Goal: Entertainment & Leisure: Consume media (video, audio)

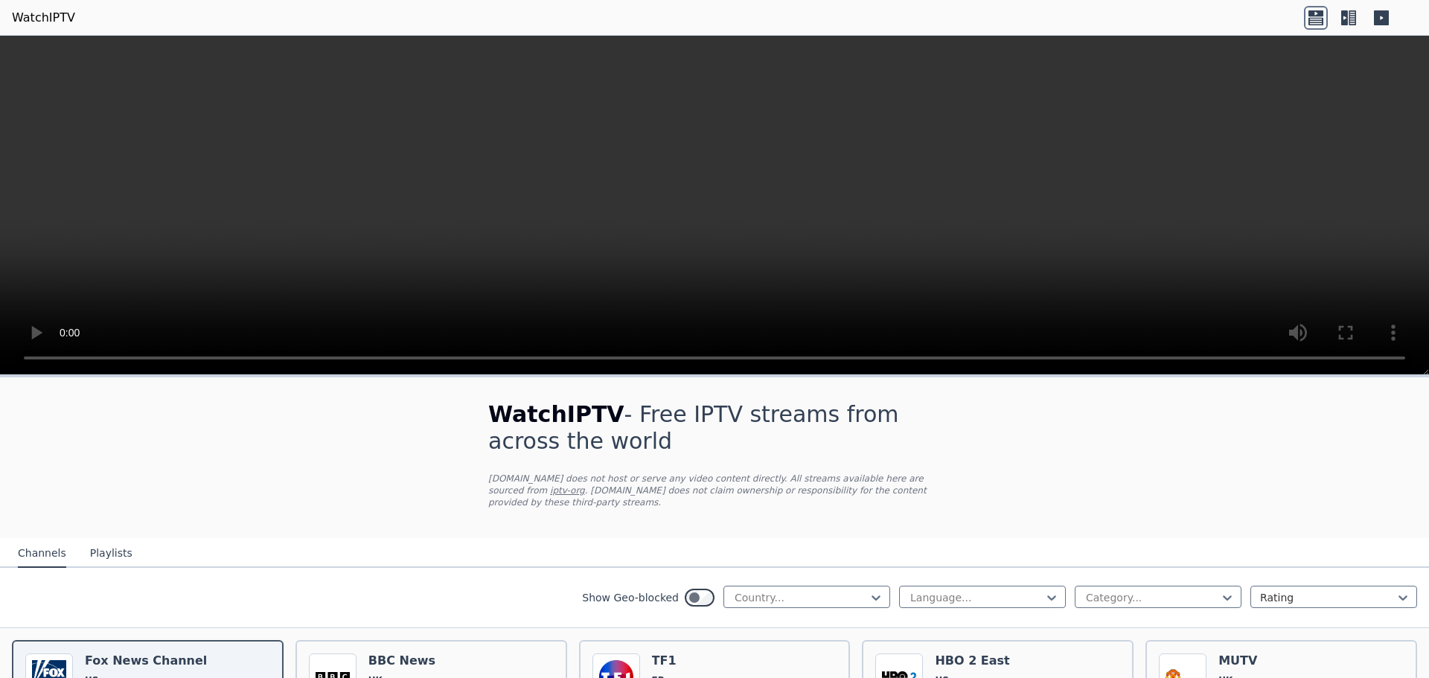
click at [1152, 285] on video at bounding box center [714, 205] width 1429 height 339
click at [826, 291] on video at bounding box center [714, 205] width 1429 height 339
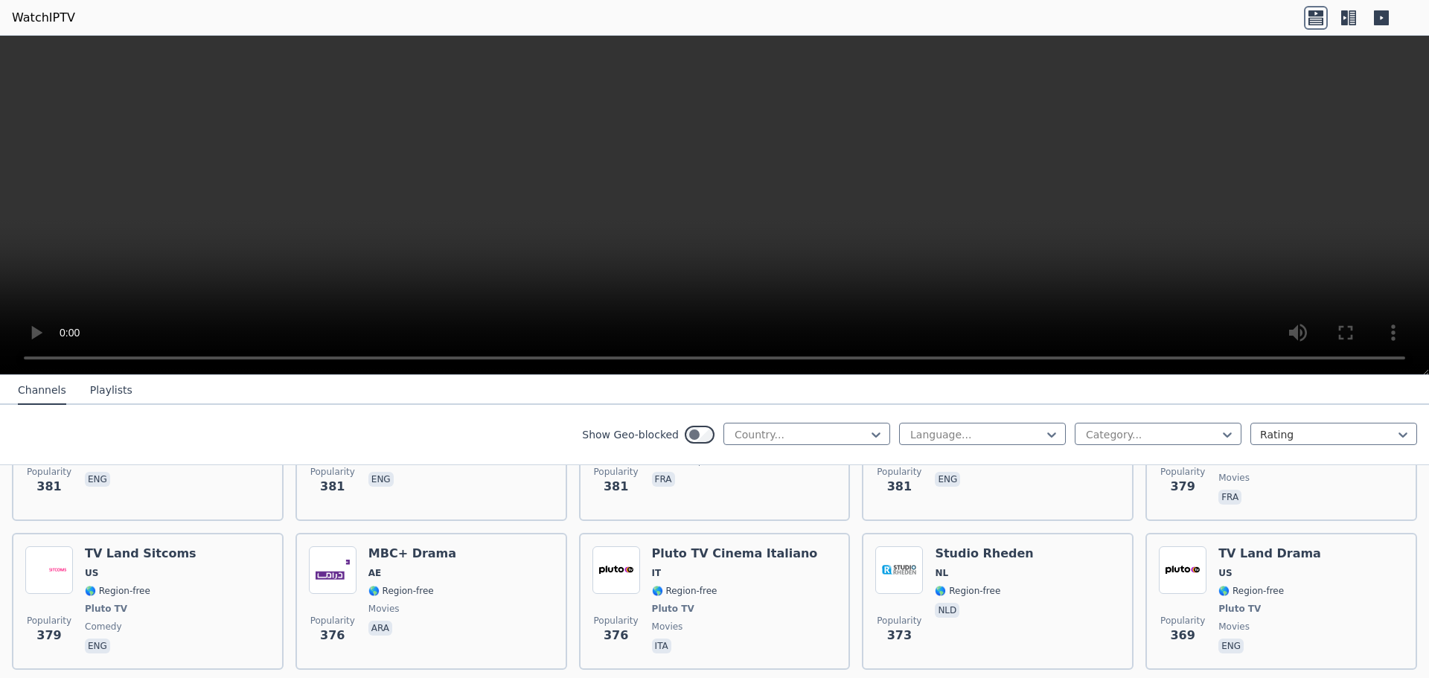
scroll to position [7403, 0]
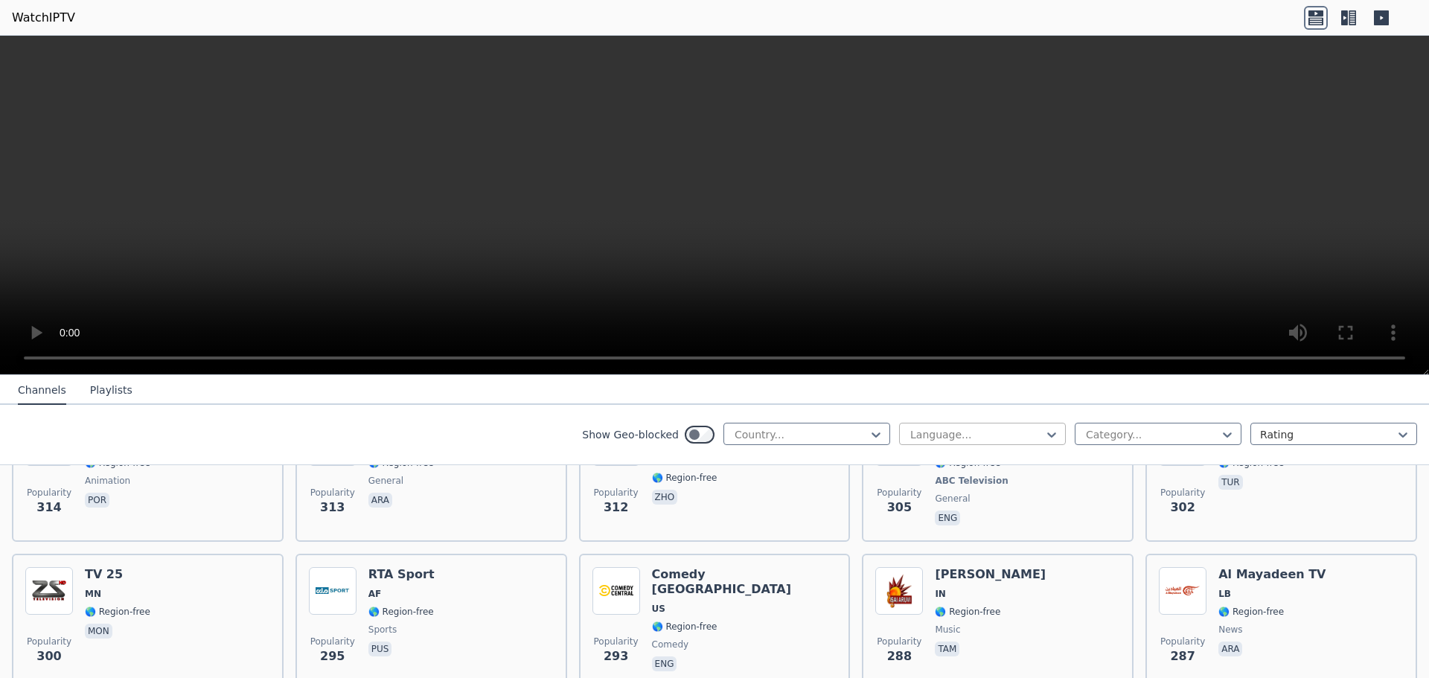
click at [957, 430] on div at bounding box center [976, 434] width 135 height 15
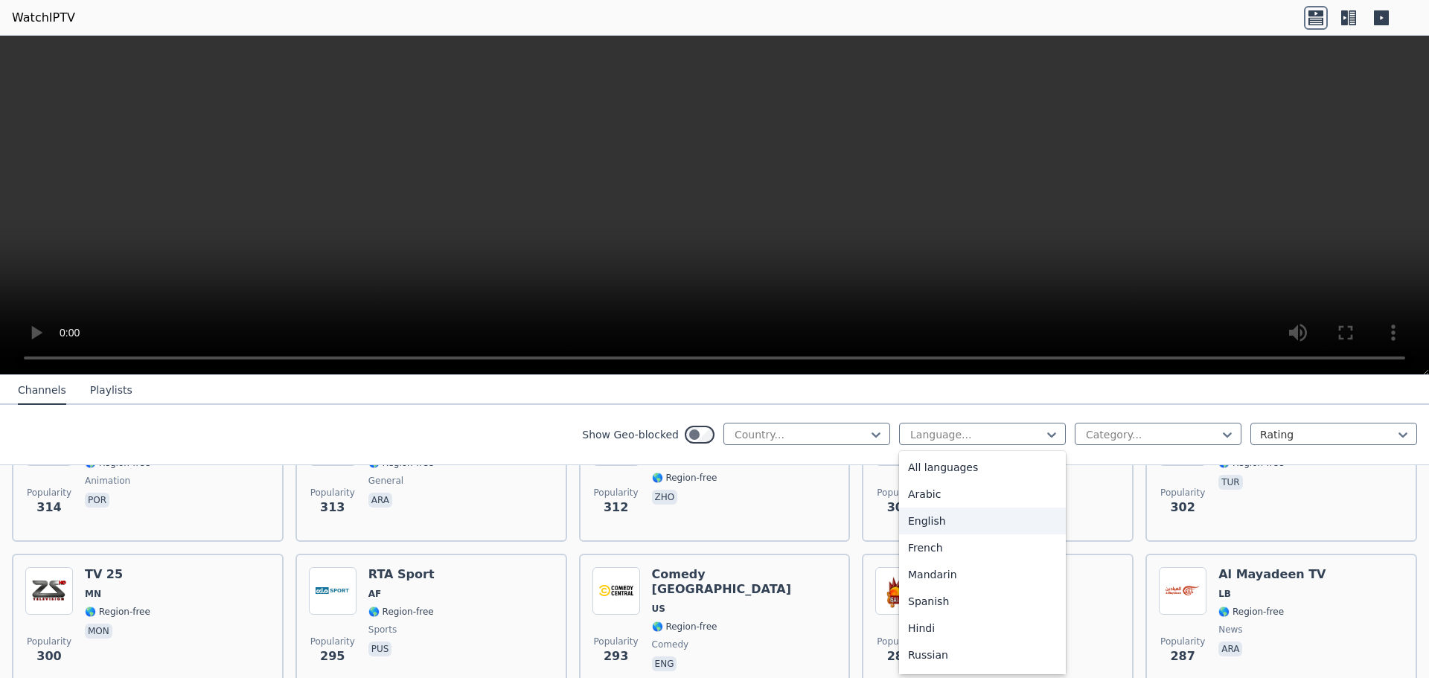
click at [929, 524] on div "English" at bounding box center [982, 521] width 167 height 27
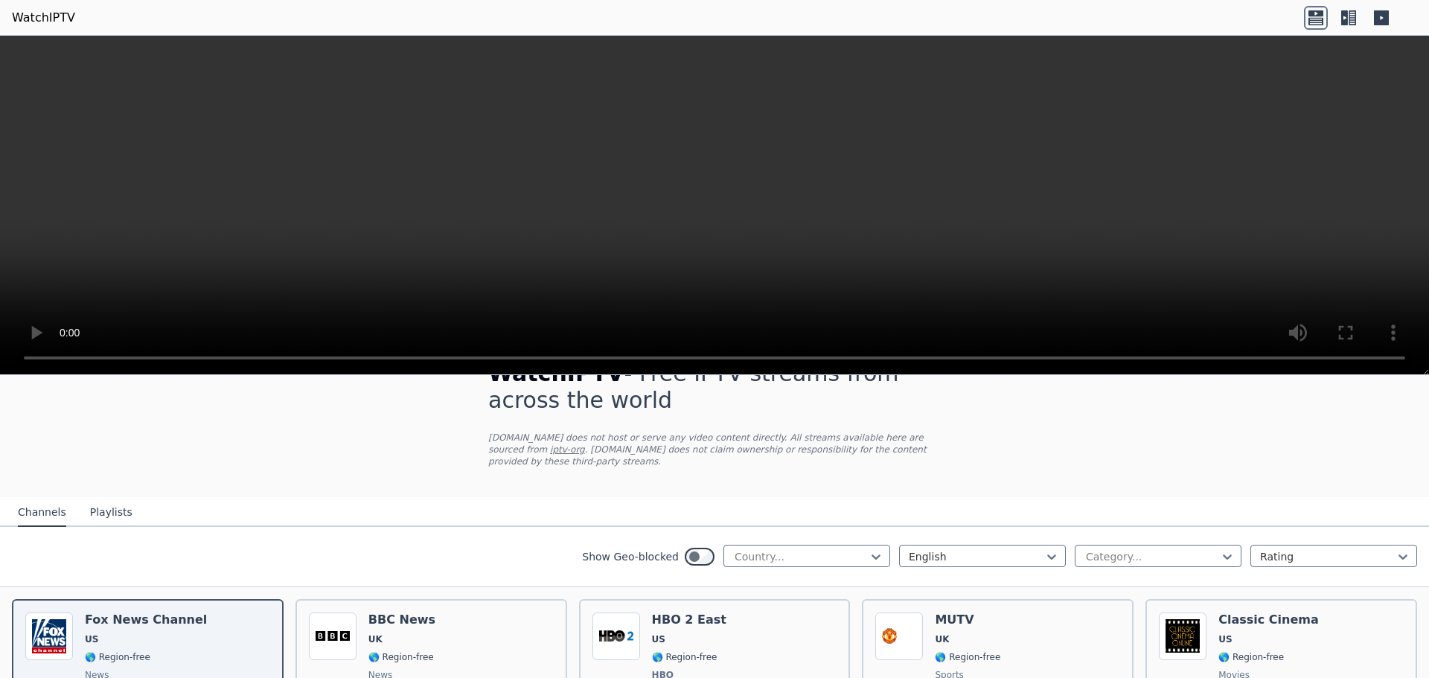
scroll to position [149, 0]
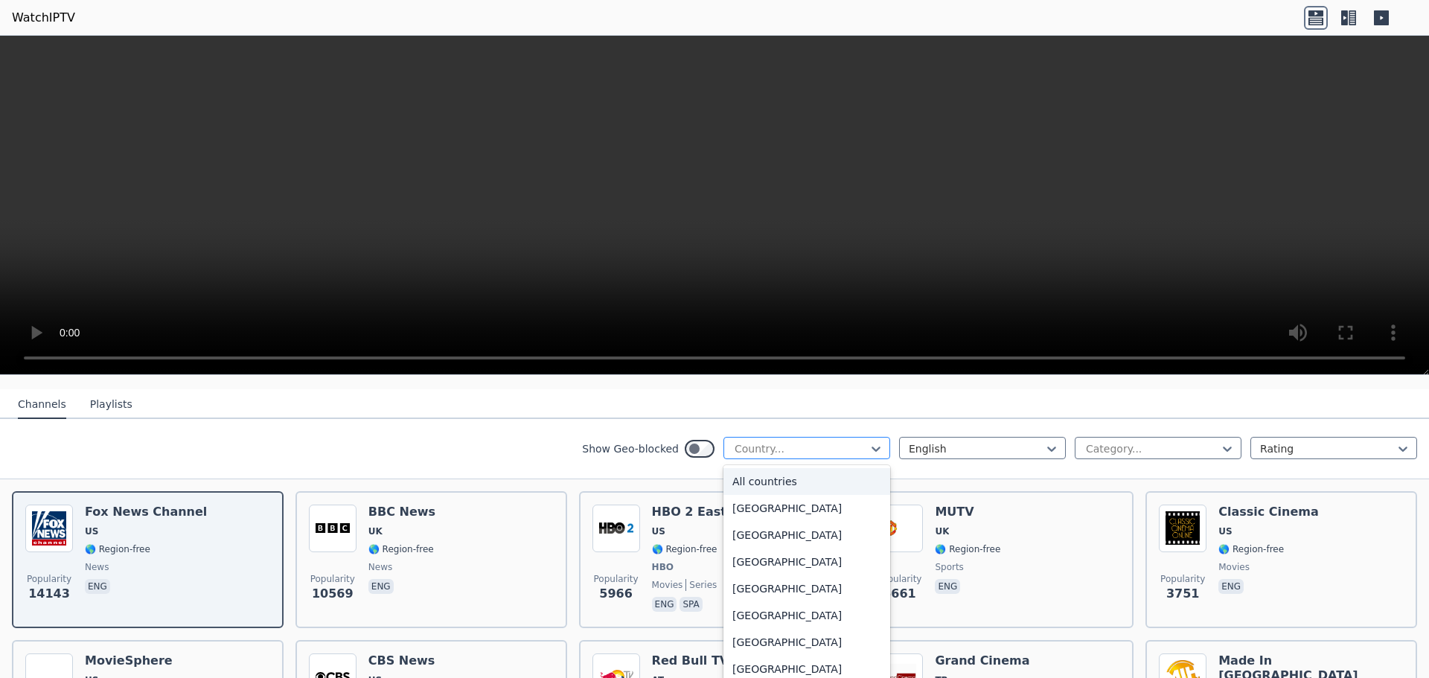
click at [785, 441] on div at bounding box center [800, 448] width 135 height 15
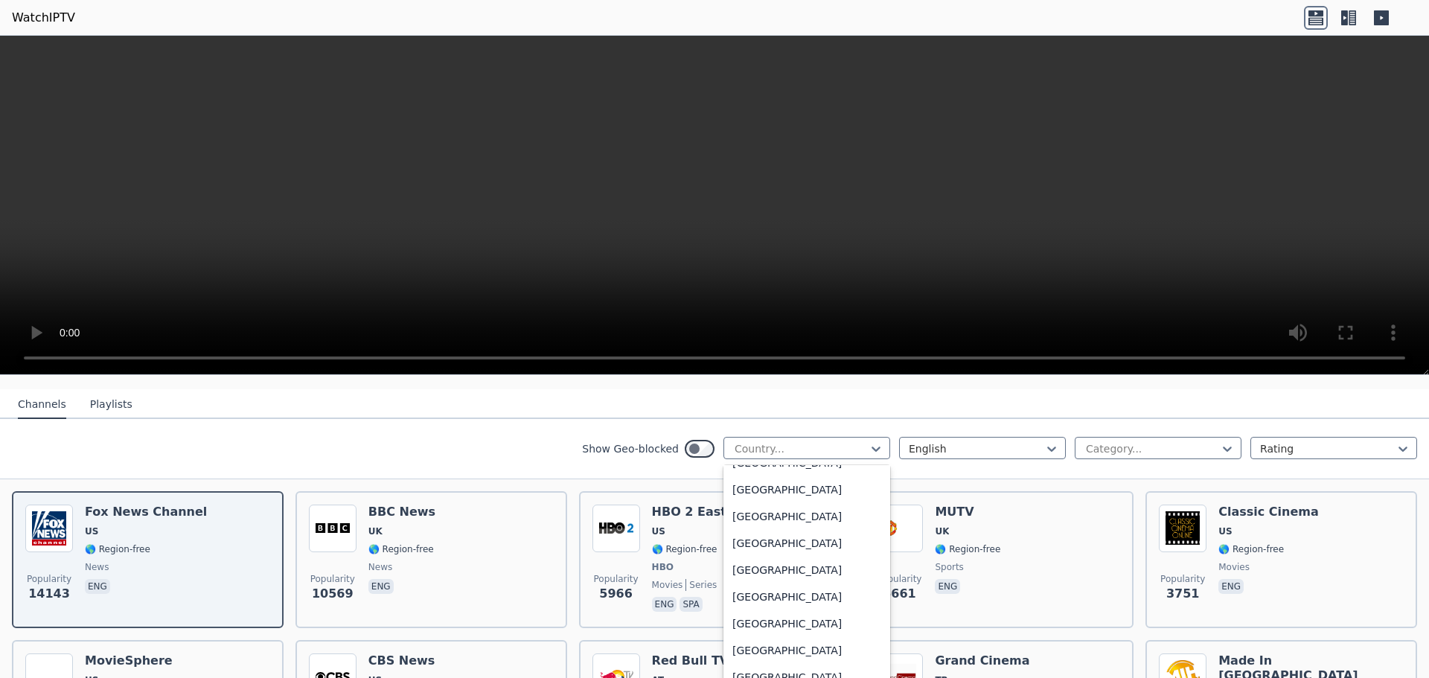
scroll to position [5211, 0]
click at [748, 525] on div "[GEOGRAPHIC_DATA]" at bounding box center [807, 538] width 167 height 27
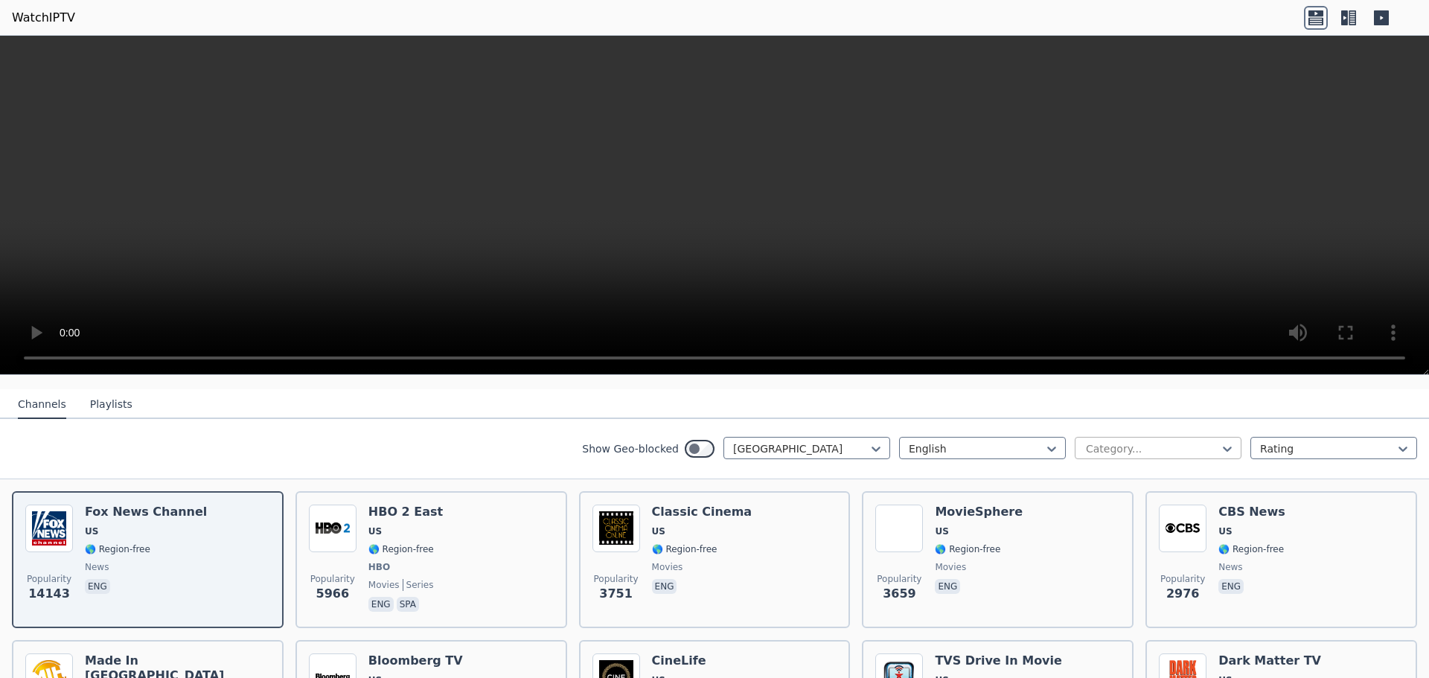
click at [1161, 441] on div at bounding box center [1152, 448] width 135 height 15
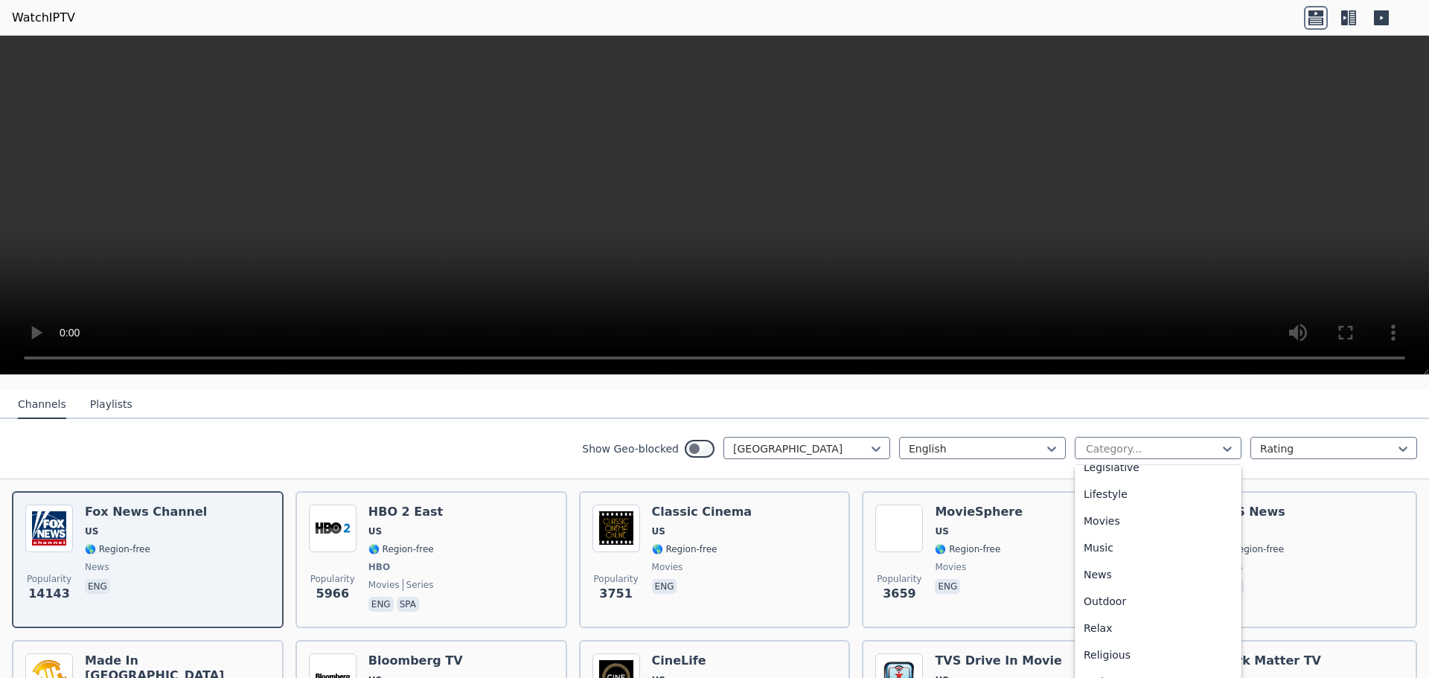
scroll to position [360, 0]
click at [1114, 514] on div "Movies" at bounding box center [1158, 524] width 167 height 27
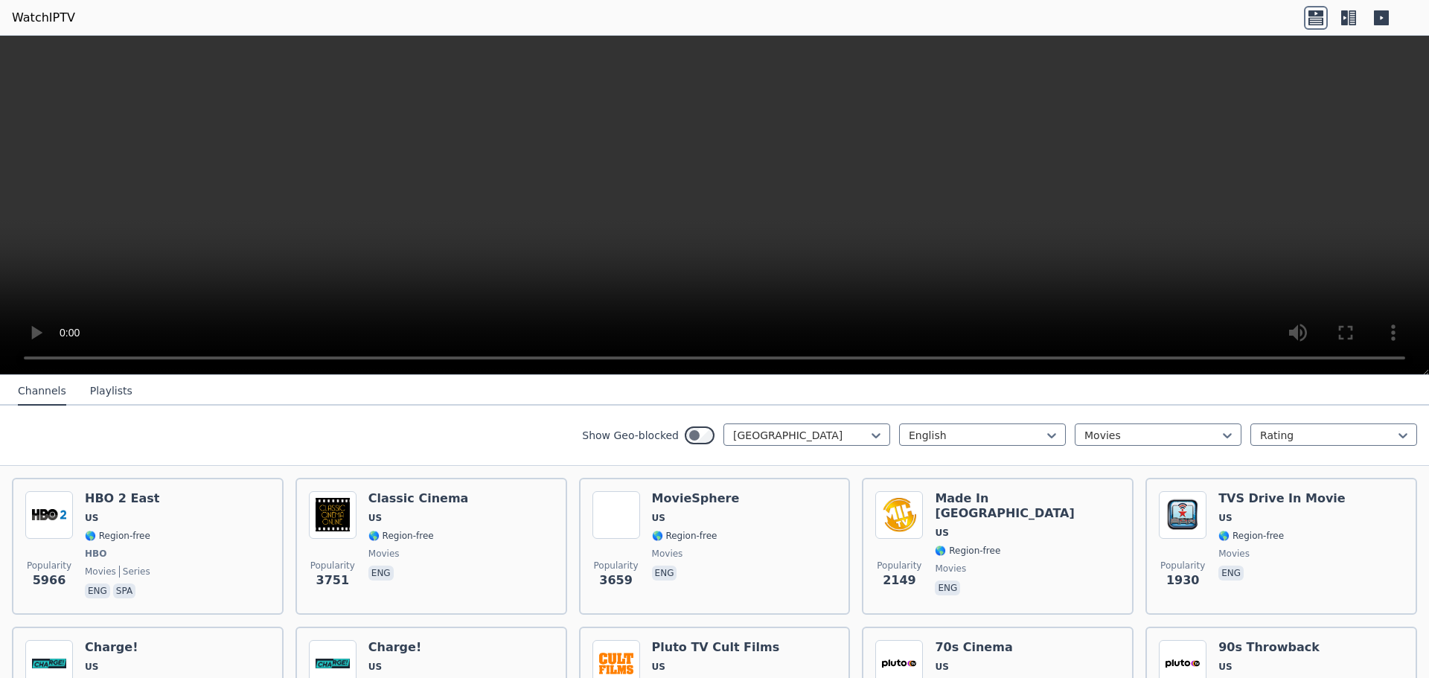
scroll to position [149, 0]
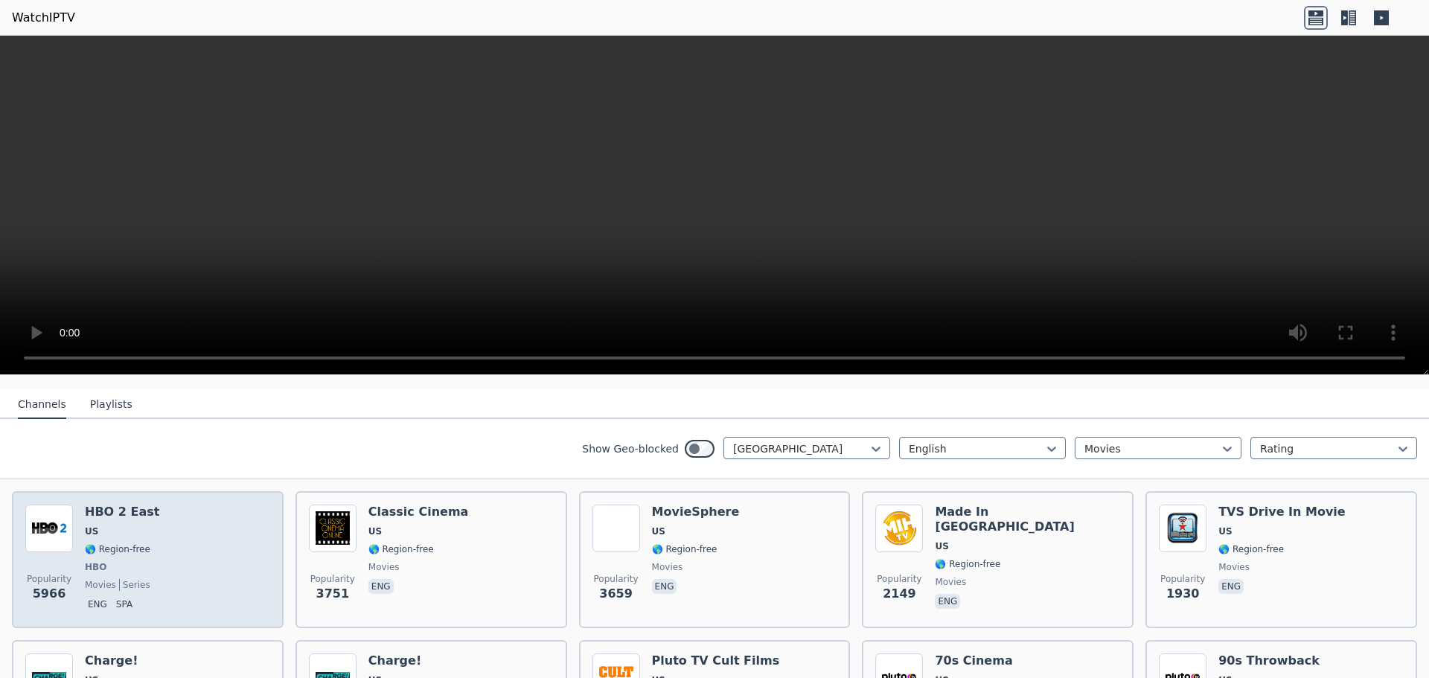
click at [191, 561] on div "Popularity 5966 HBO 2 East US 🌎 Region-free HBO movies series eng spa" at bounding box center [147, 560] width 245 height 110
drag, startPoint x: 177, startPoint y: 574, endPoint x: 103, endPoint y: 591, distance: 76.4
click at [103, 597] on p "eng" at bounding box center [97, 604] width 25 height 15
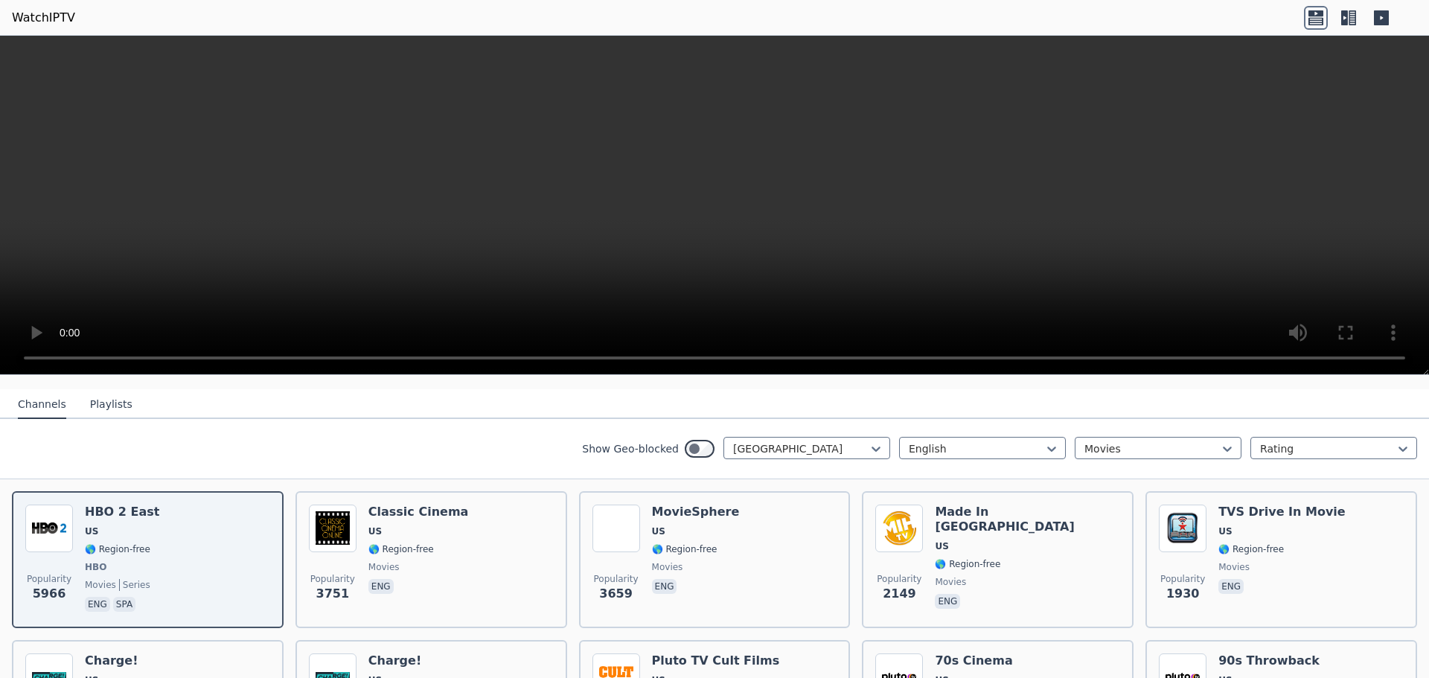
click at [95, 401] on button "Playlists" at bounding box center [111, 405] width 42 height 28
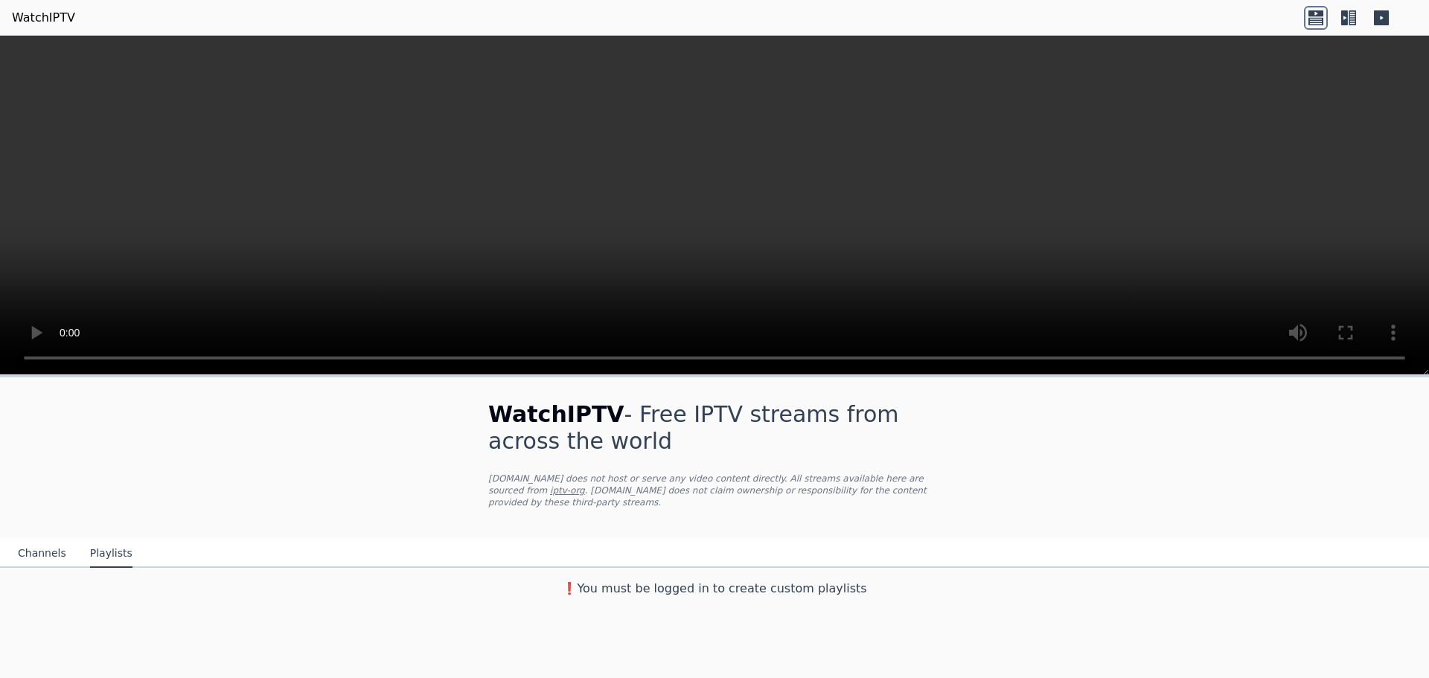
scroll to position [0, 0]
click at [741, 177] on video at bounding box center [714, 205] width 1429 height 339
